Goal: Communication & Community: Answer question/provide support

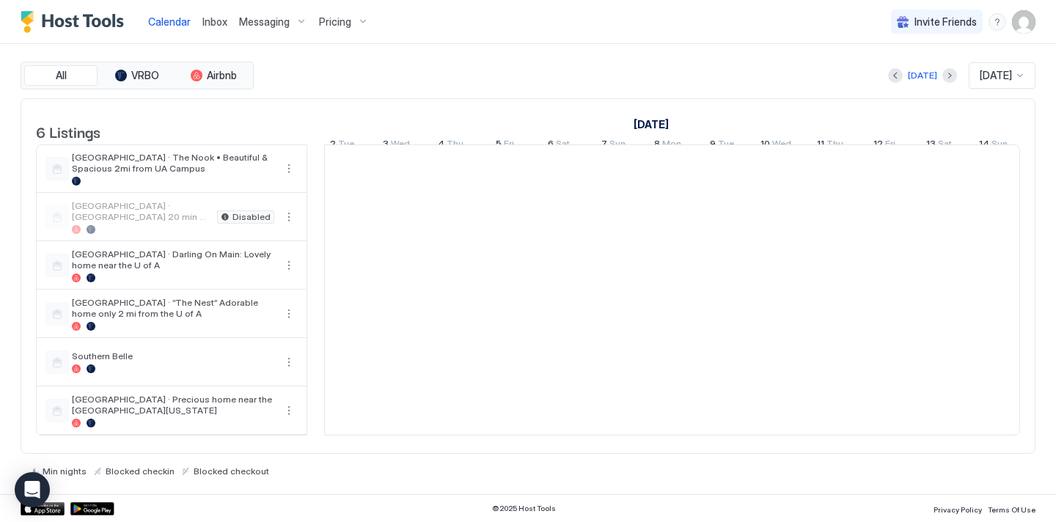
scroll to position [0, 1318]
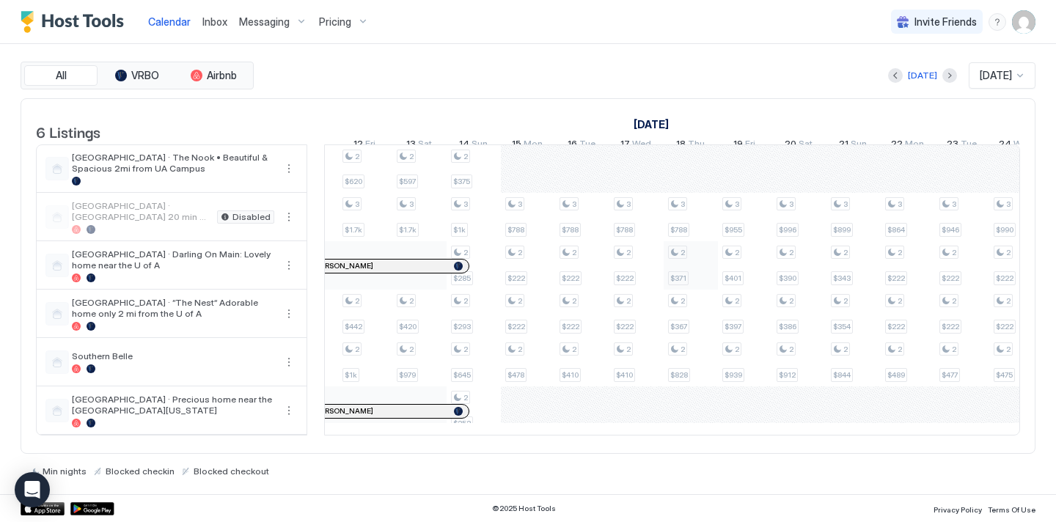
click at [697, 285] on div "3 $788 3 $1k 3 $1.8k 3 $819 3 $1.8k 3 $921 3 $908 3 $1.7k 3 $848 2 $304 3 $788 …" at bounding box center [528, 290] width 2877 height 290
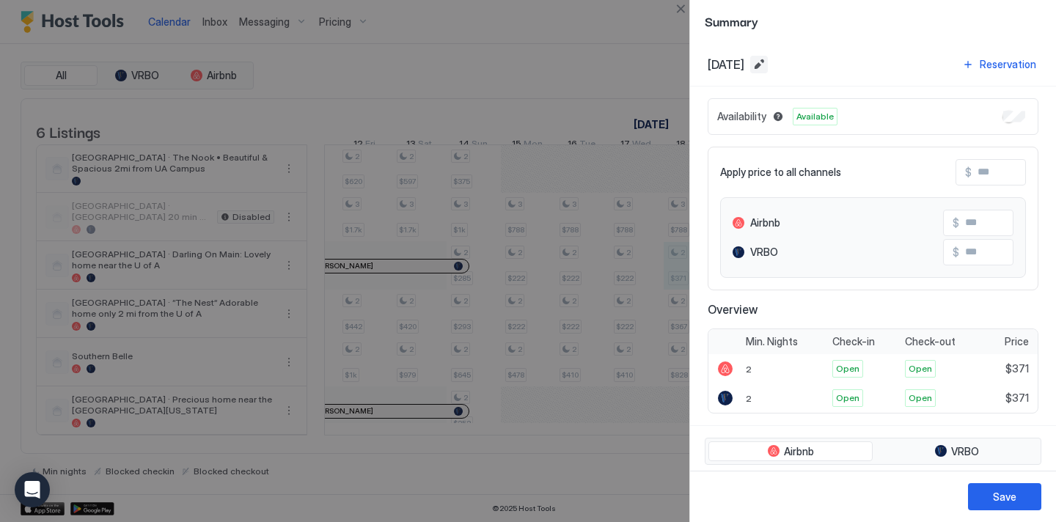
click at [768, 58] on button "Edit date range" at bounding box center [760, 65] width 18 height 18
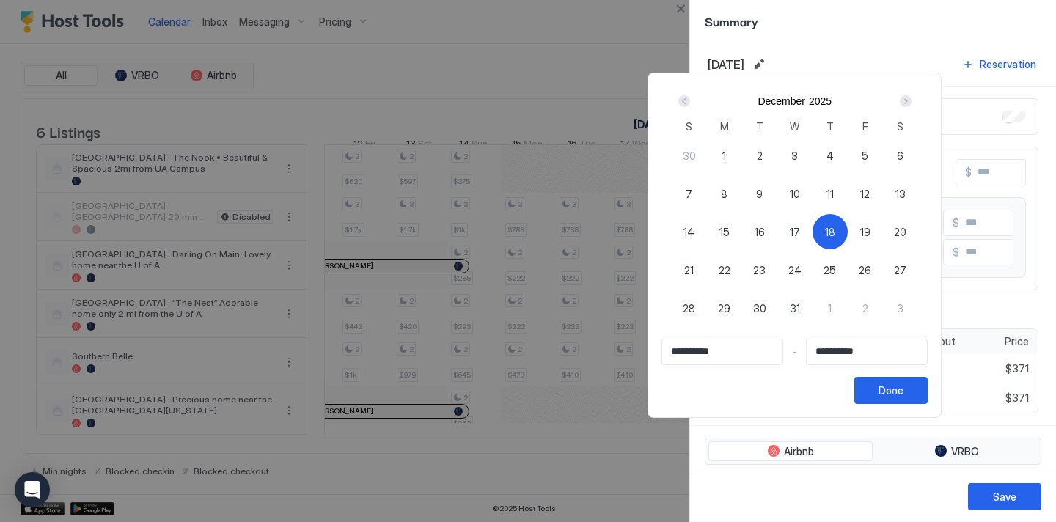
click at [693, 270] on span "21" at bounding box center [689, 270] width 10 height 15
type input "**********"
click at [836, 232] on span "18" at bounding box center [830, 231] width 10 height 15
type input "**********"
click at [688, 269] on div "21" at bounding box center [689, 269] width 35 height 35
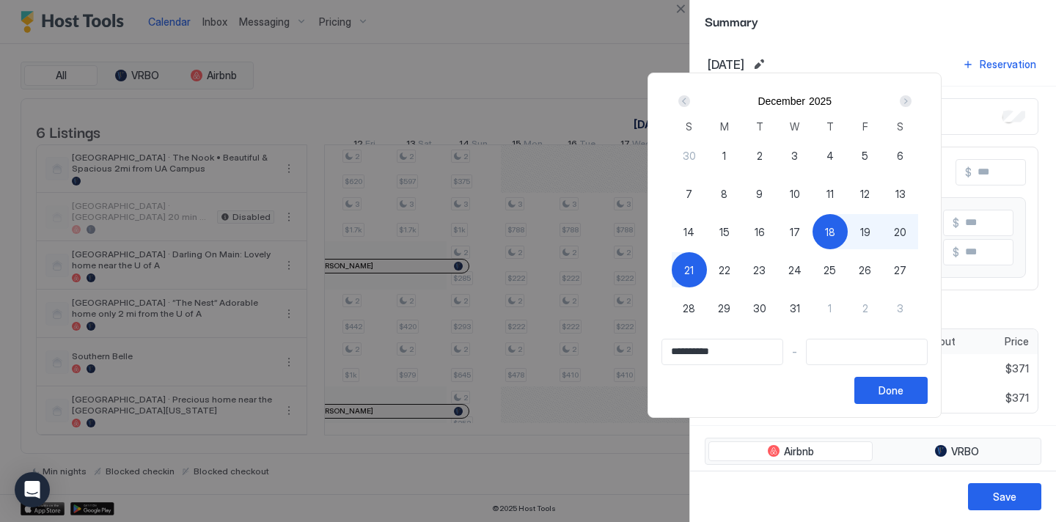
type input "**********"
click at [904, 387] on div "Done" at bounding box center [891, 390] width 25 height 15
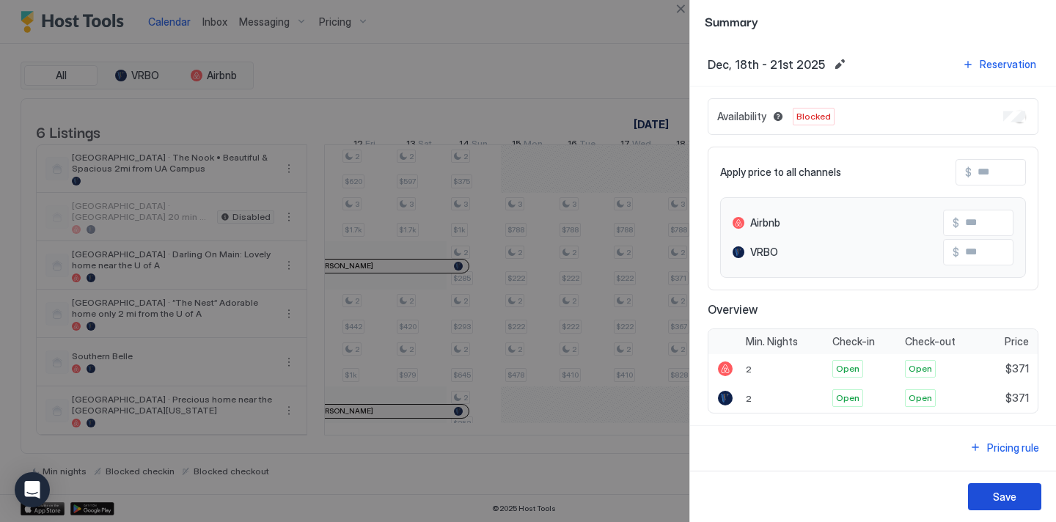
click at [1012, 492] on div "Save" at bounding box center [1004, 496] width 23 height 15
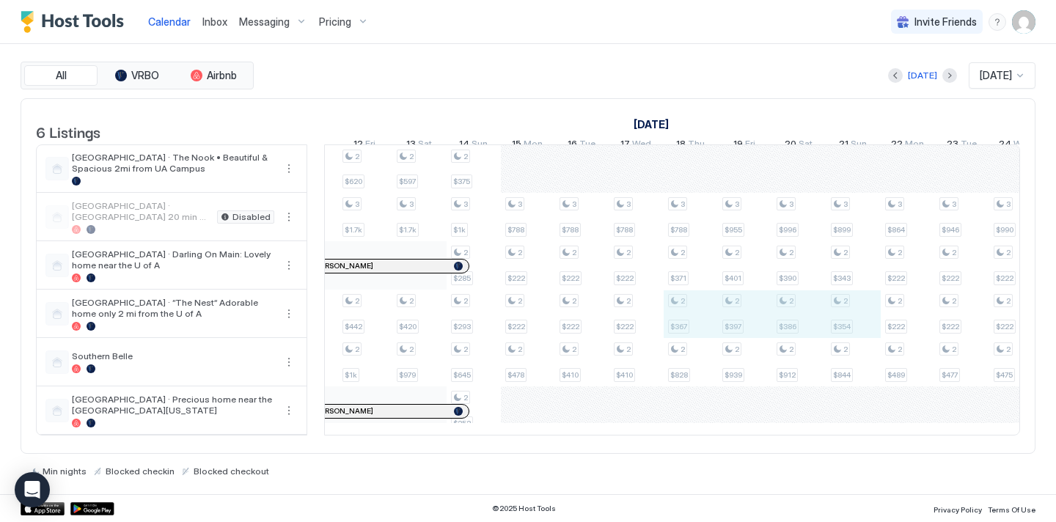
drag, startPoint x: 702, startPoint y: 326, endPoint x: 843, endPoint y: 325, distance: 140.9
click at [843, 325] on div "3 $788 3 $1k 3 $1.8k 3 $819 3 $1.8k 3 $921 3 $908 3 $1.7k 3 $848 2 $304 3 $788 …" at bounding box center [528, 290] width 2877 height 290
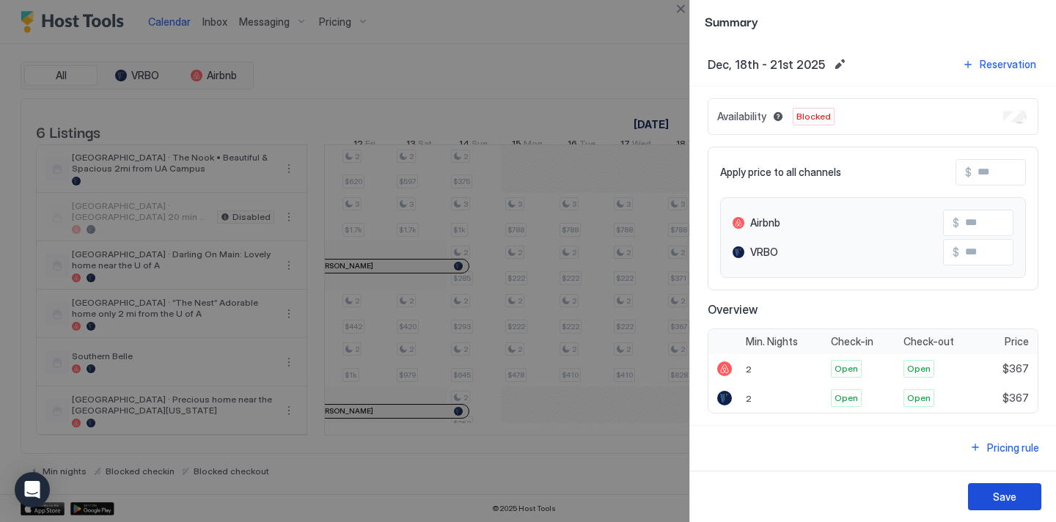
click at [1009, 501] on div "Save" at bounding box center [1004, 496] width 23 height 15
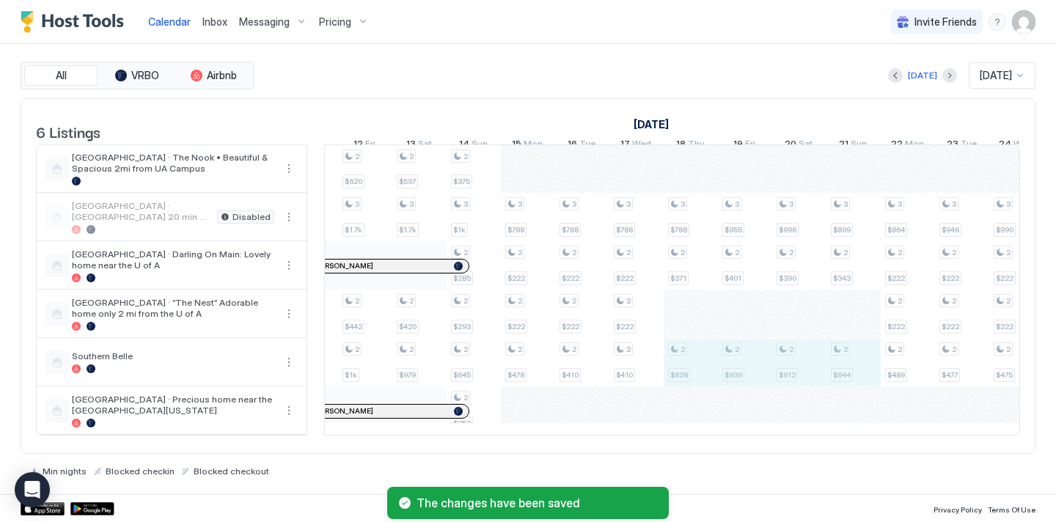
drag, startPoint x: 698, startPoint y: 371, endPoint x: 841, endPoint y: 358, distance: 143.7
click at [841, 358] on div "3 $788 3 $1k 3 $1.8k 3 $819 3 $1.8k 3 $921 3 $908 3 $1.7k 3 $848 2 $304 3 $788 …" at bounding box center [528, 290] width 2877 height 290
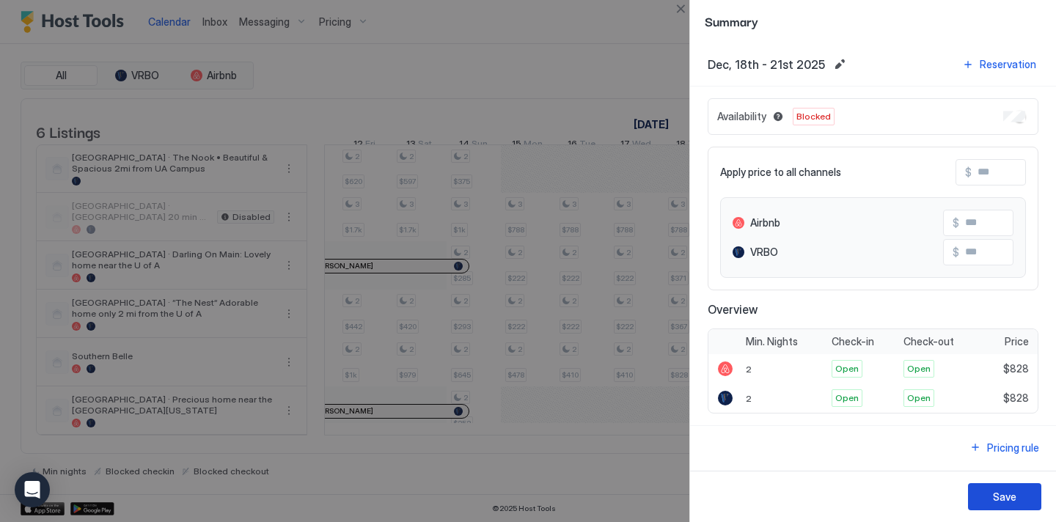
click at [1008, 489] on button "Save" at bounding box center [1004, 496] width 73 height 27
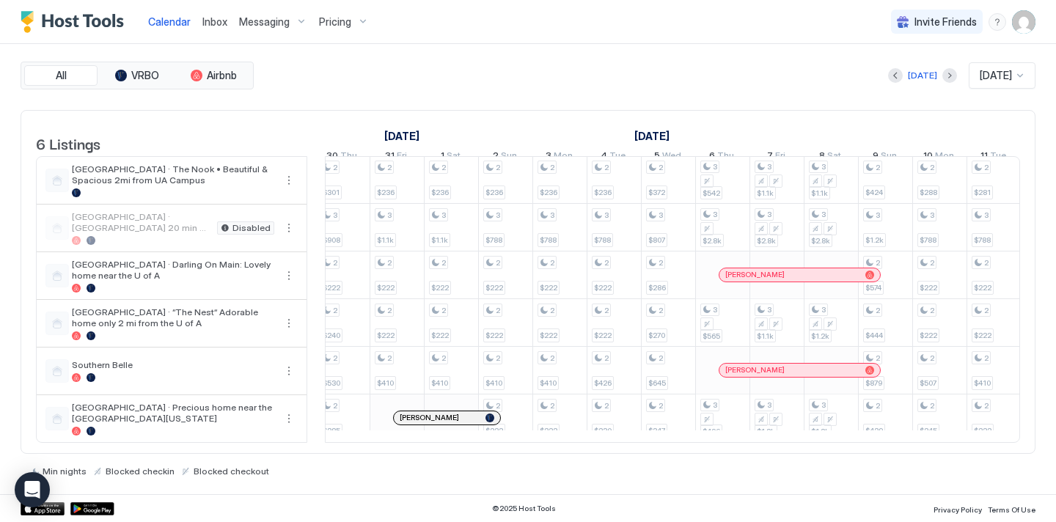
scroll to position [0, 2023]
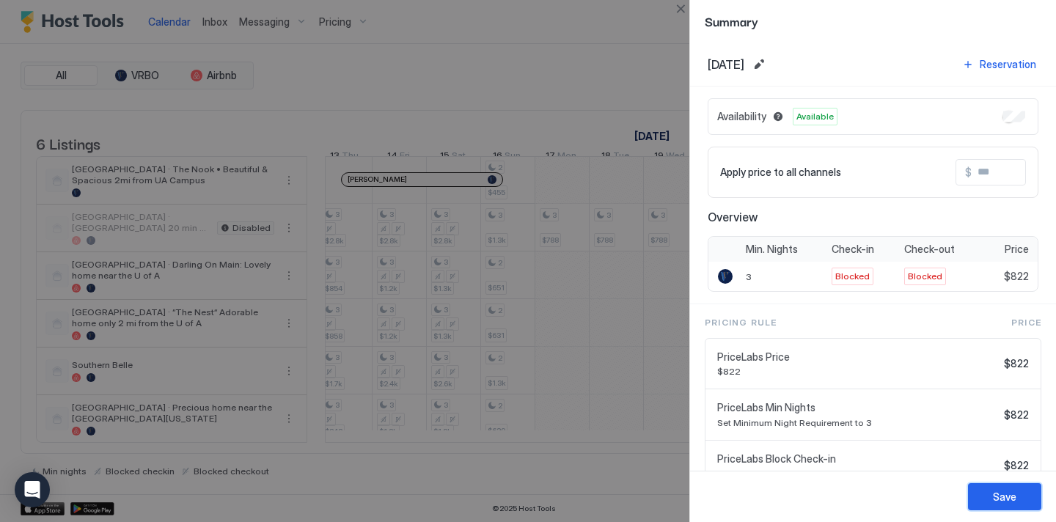
click at [1015, 489] on button "Save" at bounding box center [1004, 496] width 73 height 27
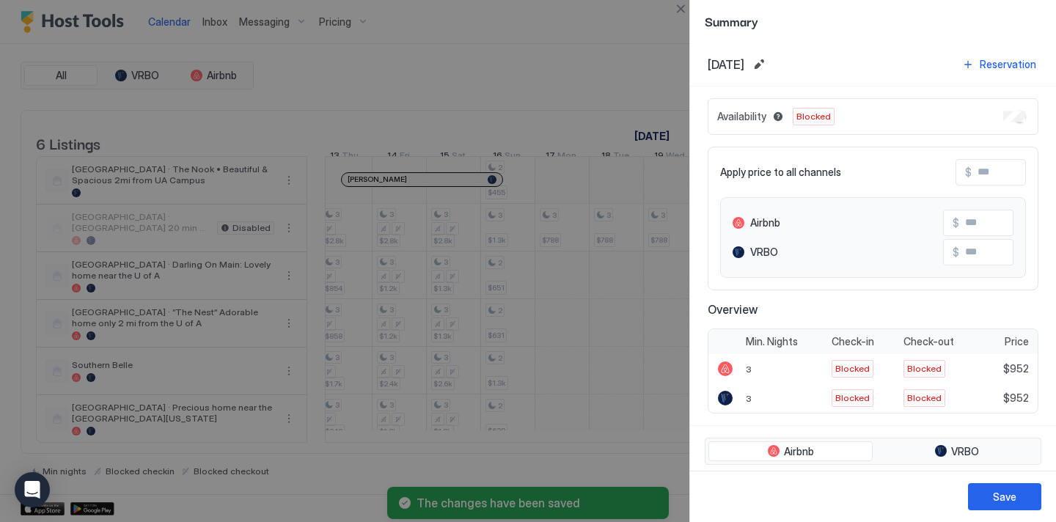
click at [1001, 116] on div "Availability Blocked" at bounding box center [873, 116] width 331 height 37
click at [1013, 501] on div "Save" at bounding box center [1004, 496] width 23 height 15
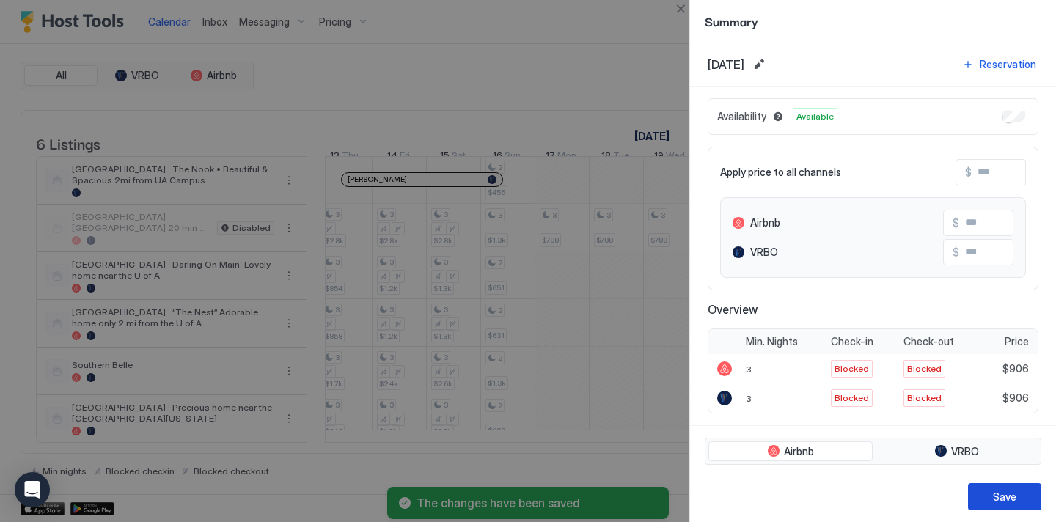
click at [1012, 498] on div "Save" at bounding box center [1004, 496] width 23 height 15
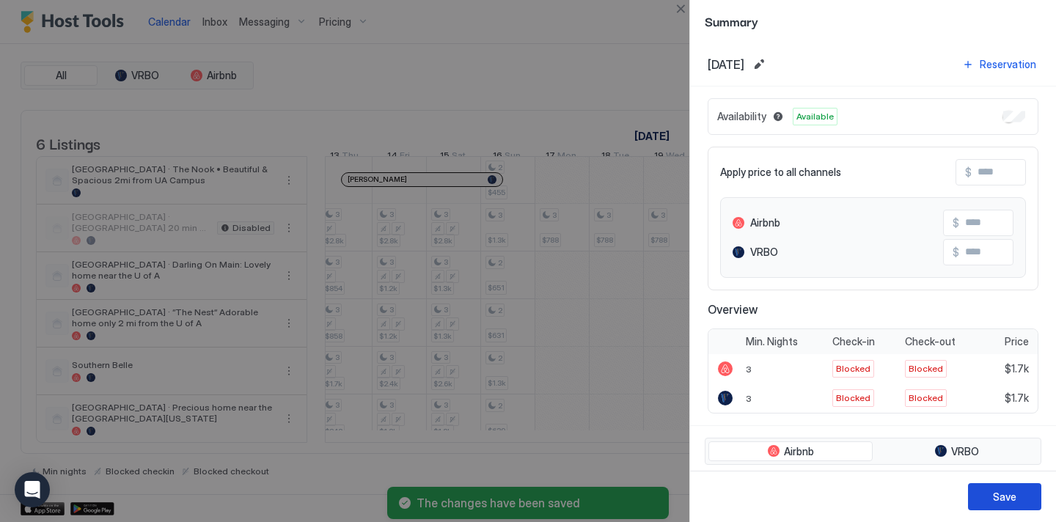
click at [1009, 491] on div "Save" at bounding box center [1004, 496] width 23 height 15
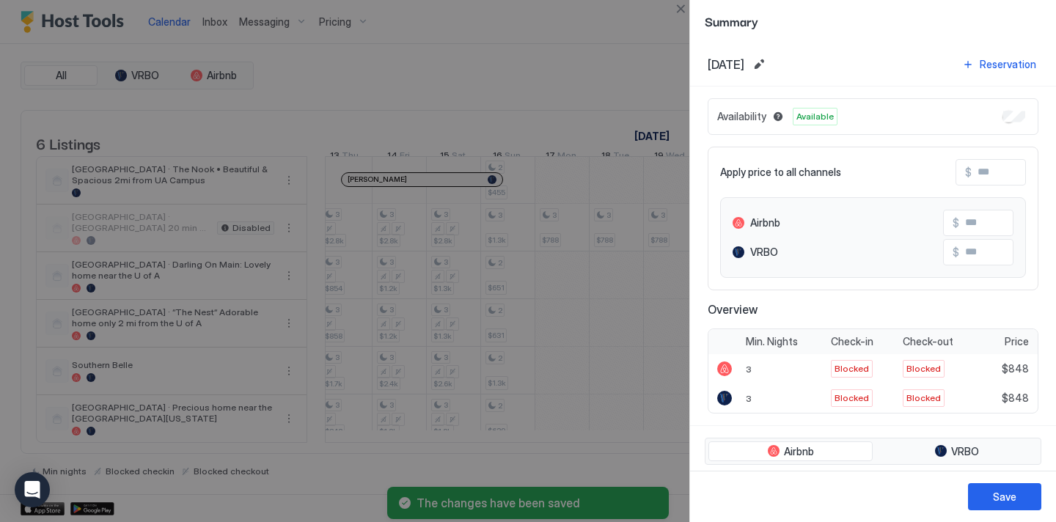
click at [1006, 493] on div "Save" at bounding box center [1004, 496] width 23 height 15
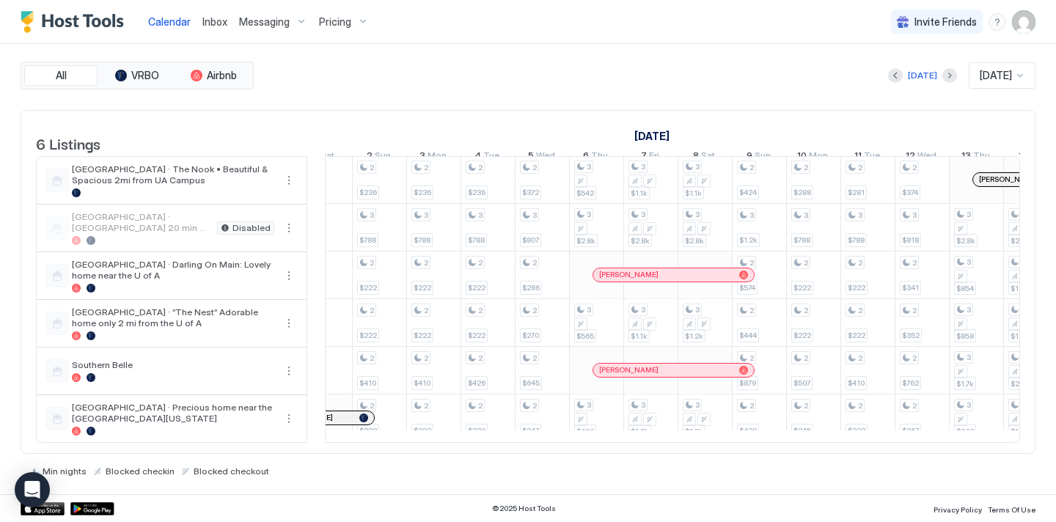
scroll to position [1, 1137]
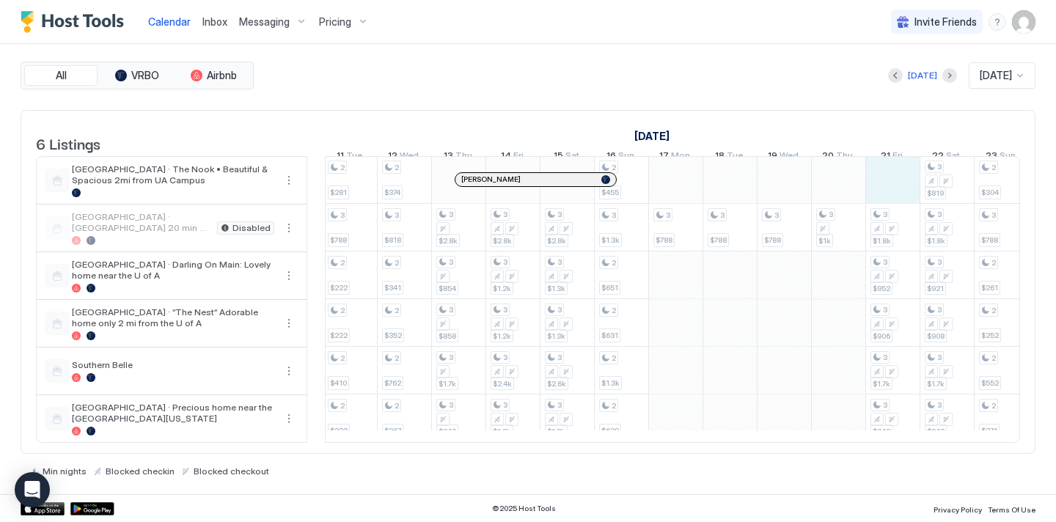
click at [876, 191] on div "2 $372 3 $788 2 $233 2 $222 2 $532 2 $284 2 $428 3 $802 2 $268 2 $248 2 $605 2 …" at bounding box center [241, 298] width 2877 height 285
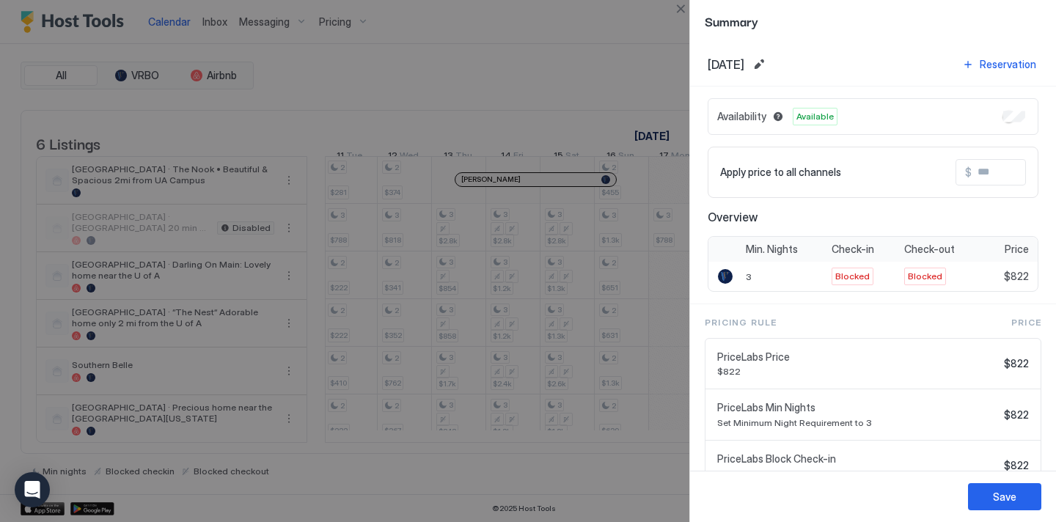
click at [602, 113] on div at bounding box center [528, 261] width 1056 height 522
click at [1008, 505] on button "Save" at bounding box center [1004, 496] width 73 height 27
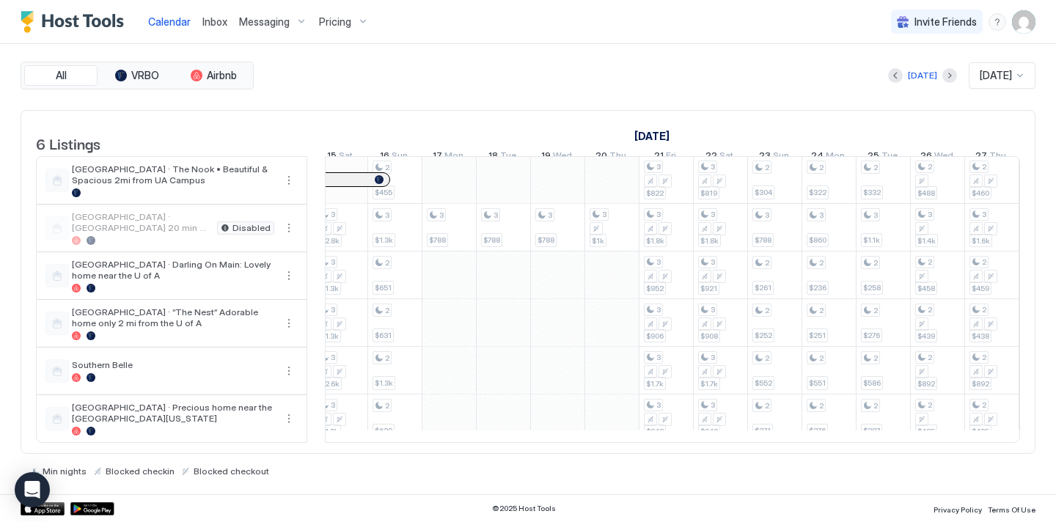
scroll to position [0, 1747]
click at [331, 20] on span "Pricing" at bounding box center [335, 21] width 32 height 13
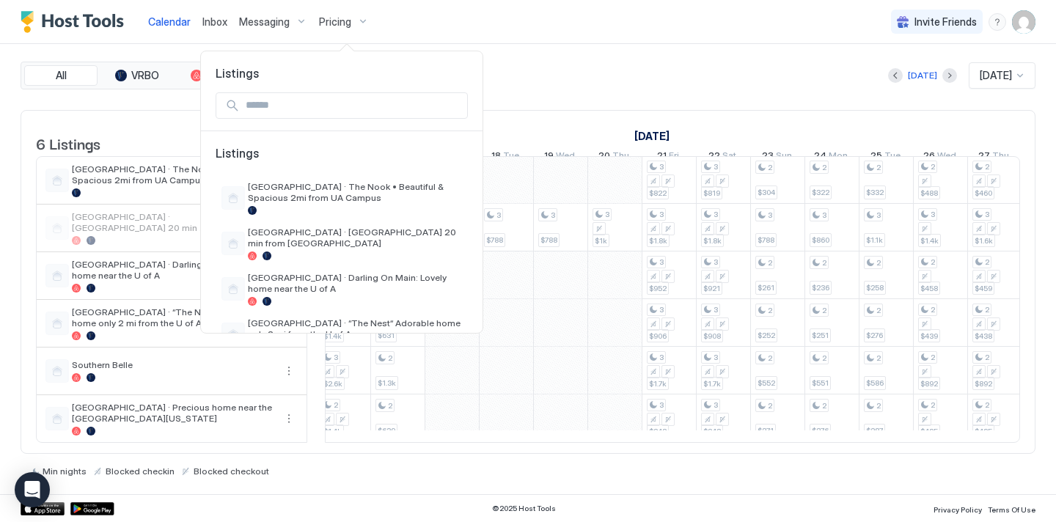
click at [176, 21] on div at bounding box center [528, 261] width 1056 height 522
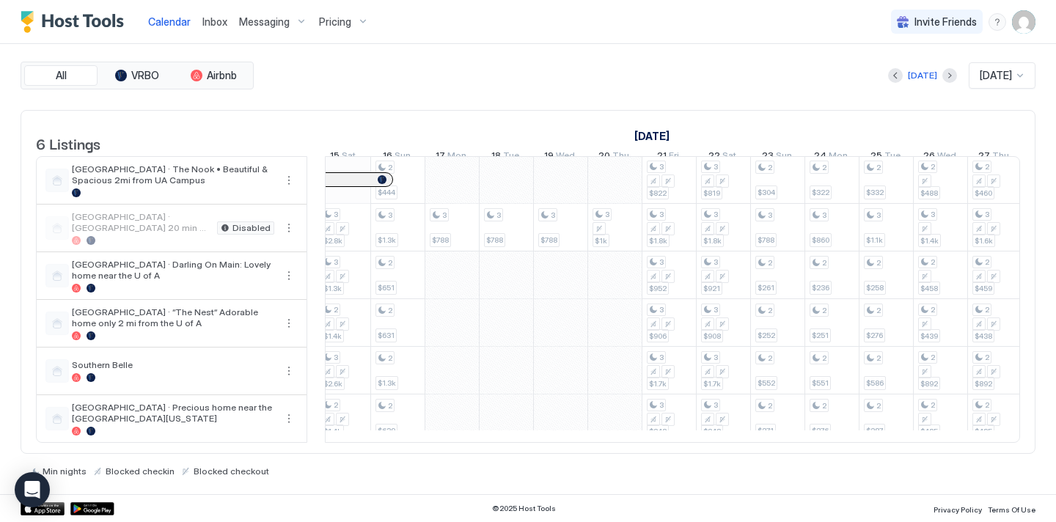
click at [176, 21] on span "Calendar" at bounding box center [169, 21] width 43 height 12
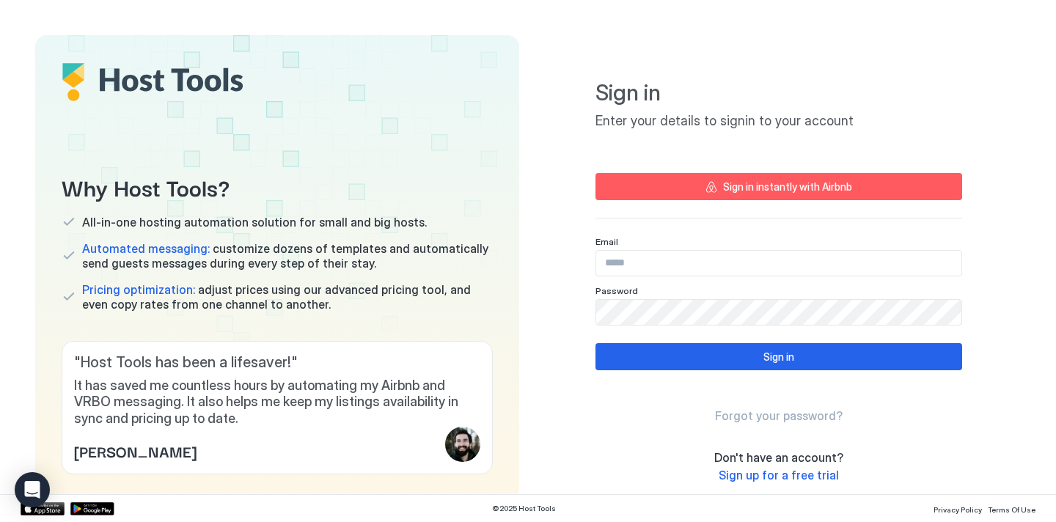
click at [745, 188] on div "Sign in instantly with Airbnb" at bounding box center [787, 186] width 129 height 15
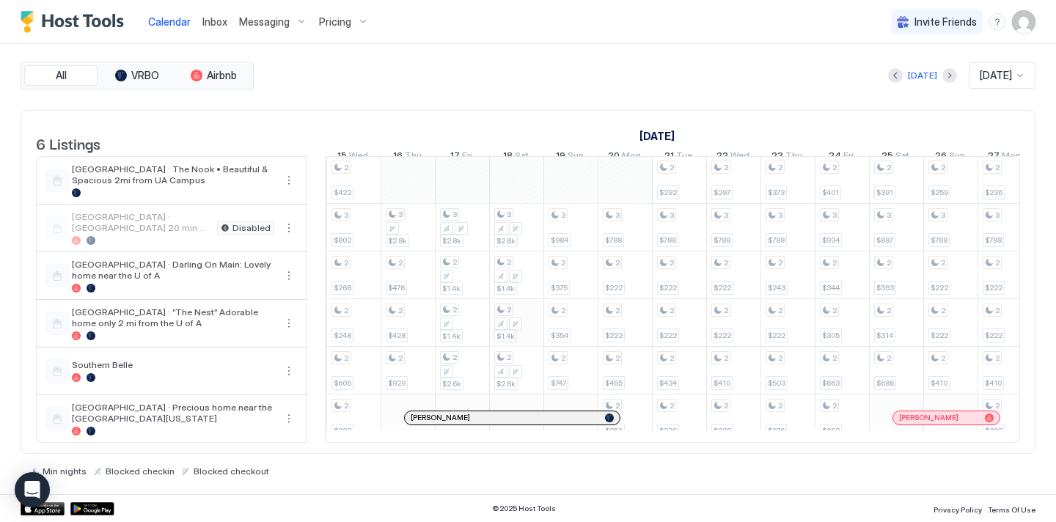
scroll to position [0, 1145]
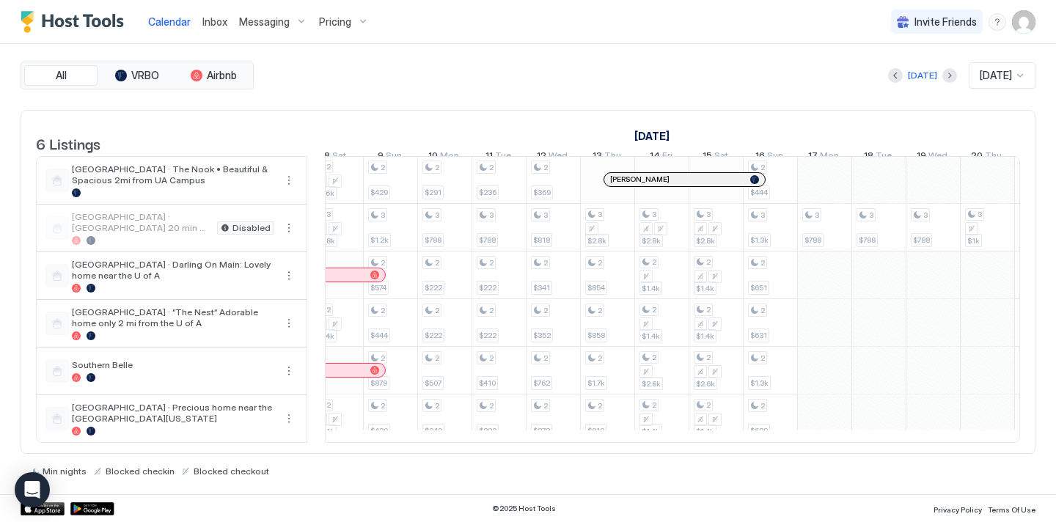
click at [219, 26] on span "Inbox" at bounding box center [214, 21] width 25 height 12
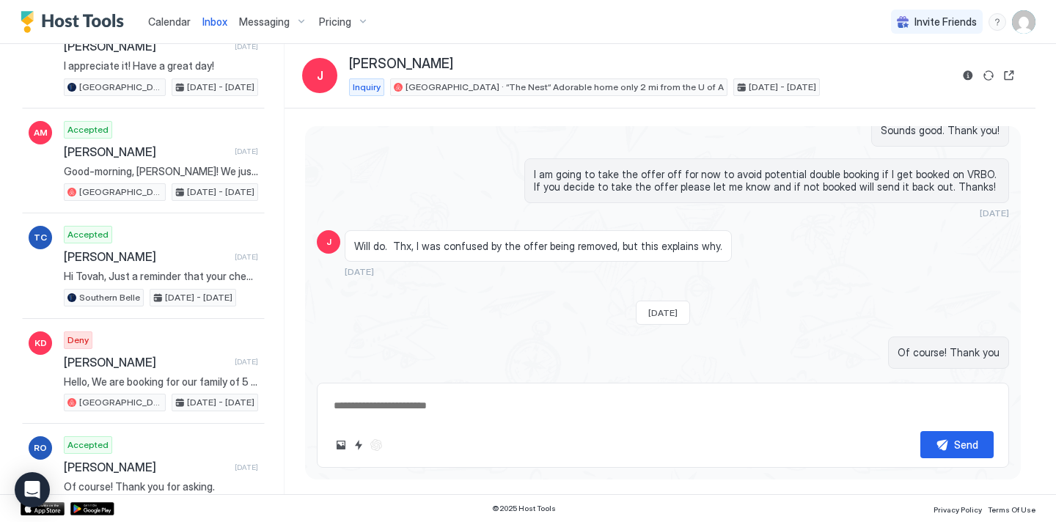
type textarea "*"
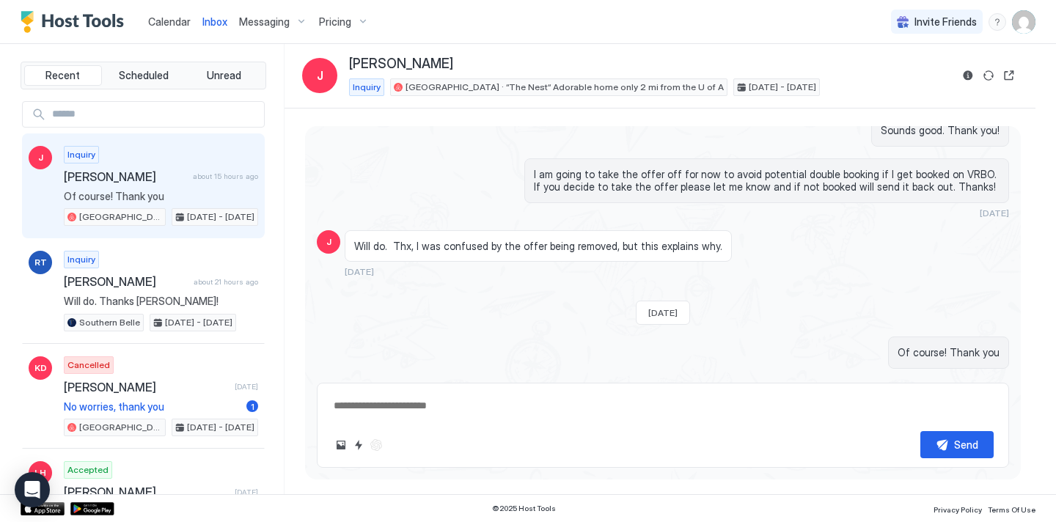
click at [211, 12] on div "Inbox" at bounding box center [215, 21] width 37 height 27
click at [175, 26] on span "Calendar" at bounding box center [169, 21] width 43 height 12
